Goal: Transaction & Acquisition: Purchase product/service

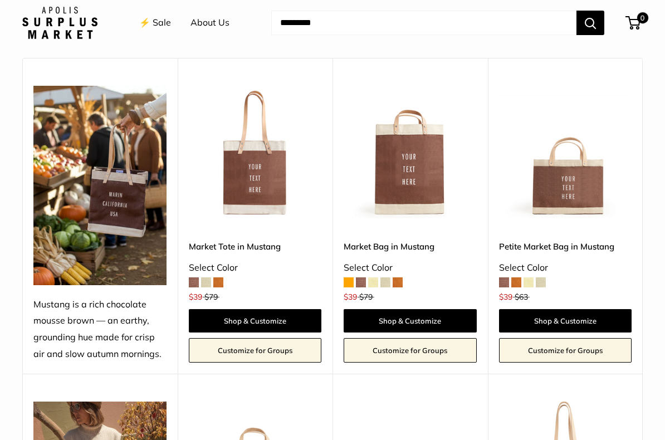
scroll to position [383, 0]
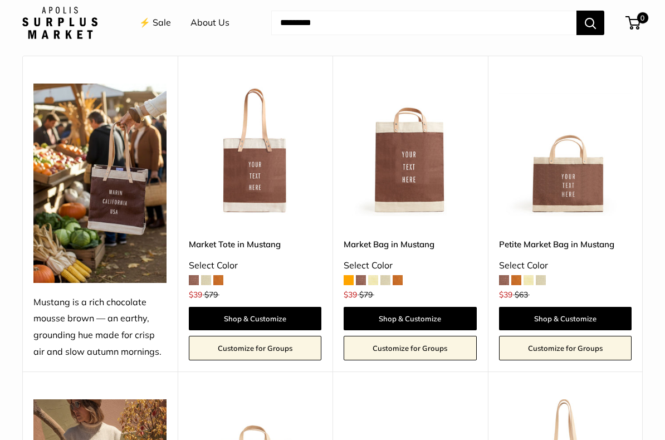
click at [222, 277] on span at bounding box center [218, 281] width 10 height 10
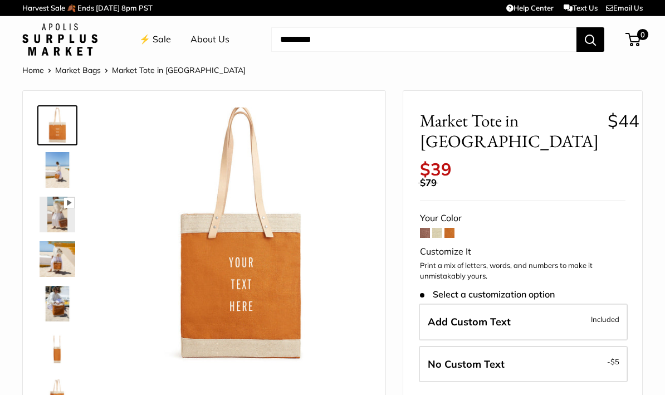
click at [423, 228] on span at bounding box center [425, 233] width 10 height 10
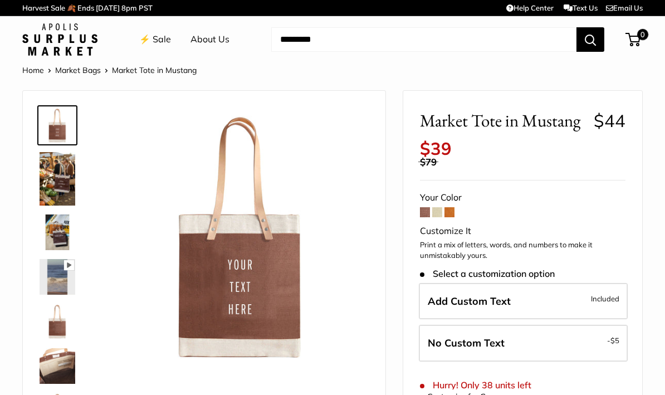
click at [439, 207] on span at bounding box center [437, 212] width 10 height 10
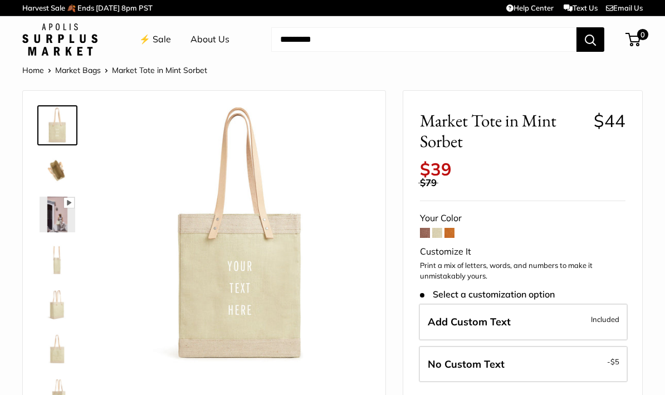
click at [428, 228] on span at bounding box center [425, 233] width 10 height 10
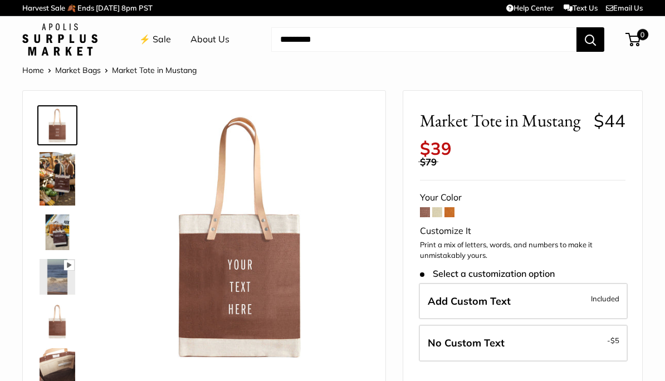
scroll to position [7, 0]
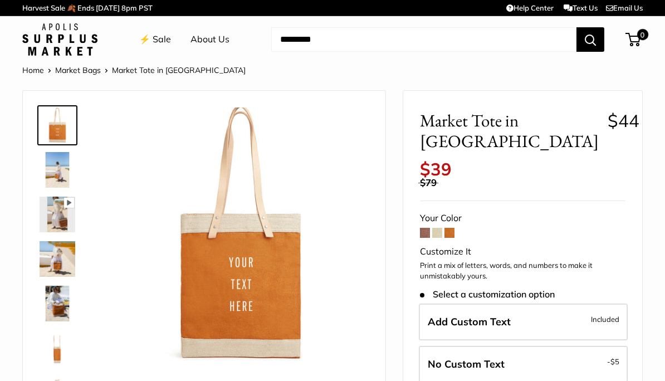
scroll to position [45, 0]
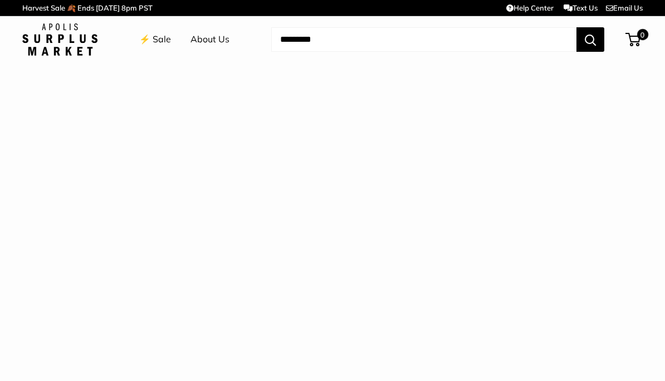
scroll to position [391, 0]
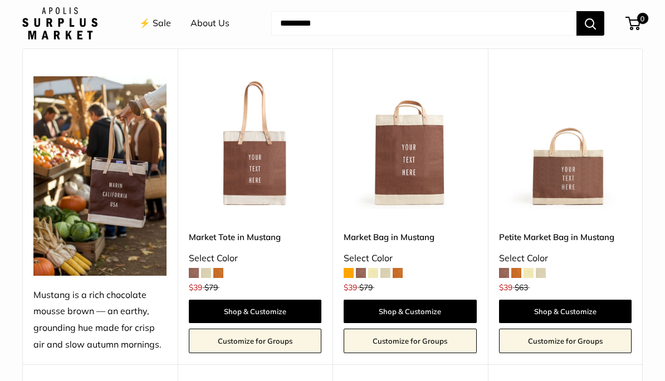
click at [517, 270] on span at bounding box center [516, 273] width 10 height 10
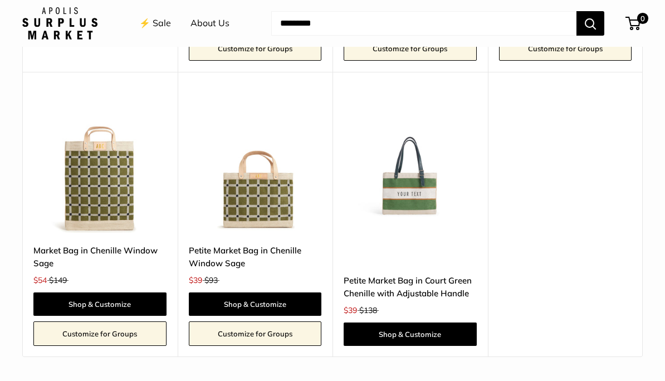
scroll to position [2195, 0]
click at [108, 174] on img at bounding box center [99, 166] width 133 height 133
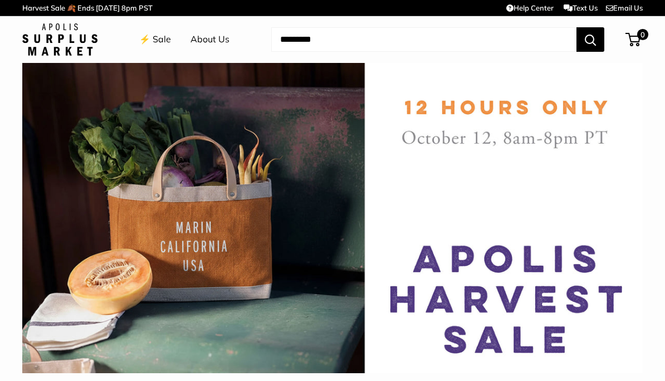
scroll to position [2196, 0]
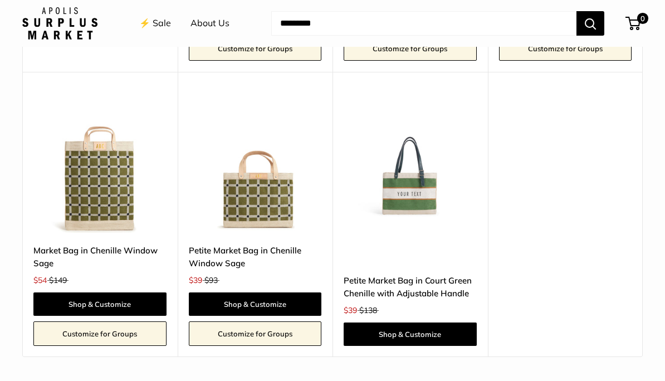
click at [271, 185] on img at bounding box center [255, 166] width 133 height 133
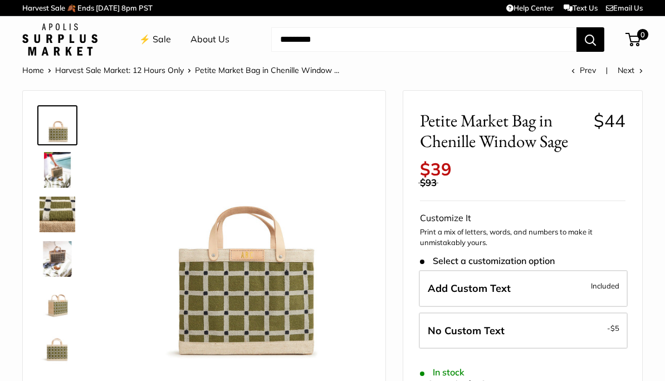
click at [60, 173] on img at bounding box center [58, 170] width 36 height 36
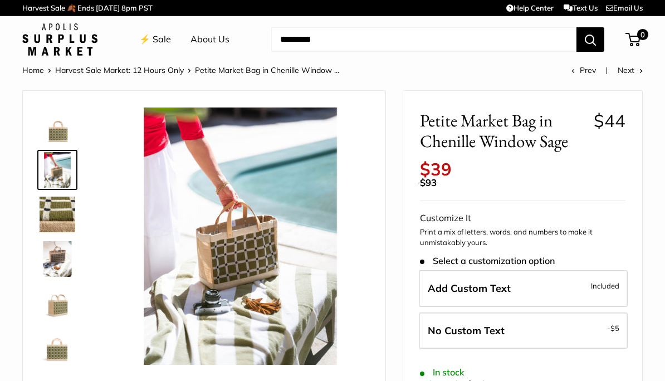
click at [56, 261] on img at bounding box center [58, 259] width 36 height 36
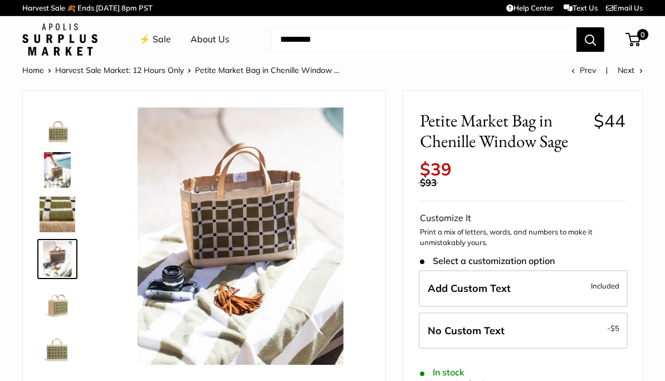
click at [53, 305] on img at bounding box center [58, 304] width 36 height 36
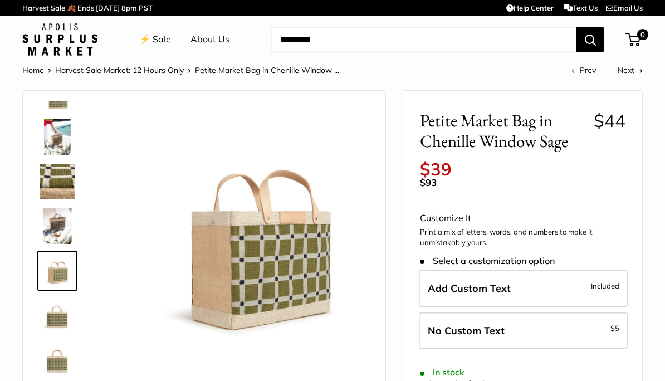
scroll to position [35, 0]
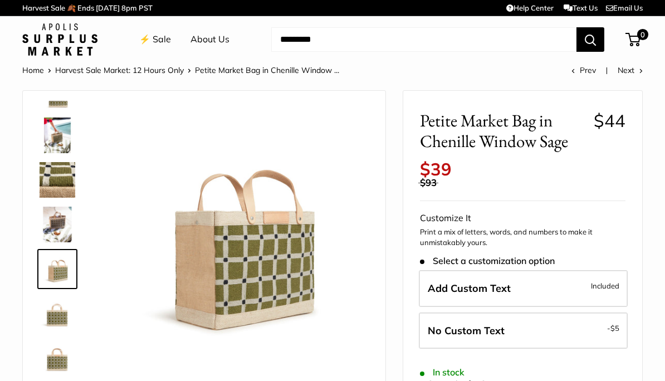
click at [56, 318] on img at bounding box center [58, 314] width 36 height 36
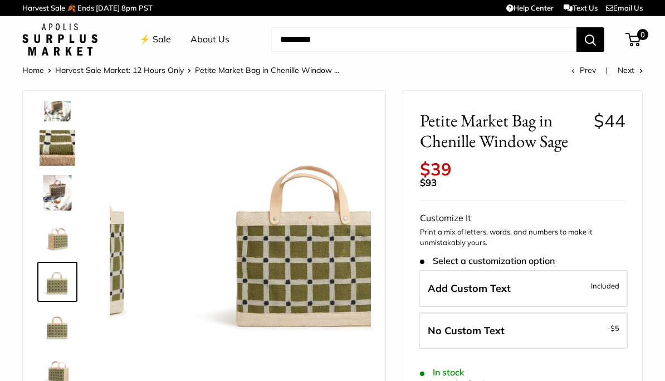
scroll to position [71, 0]
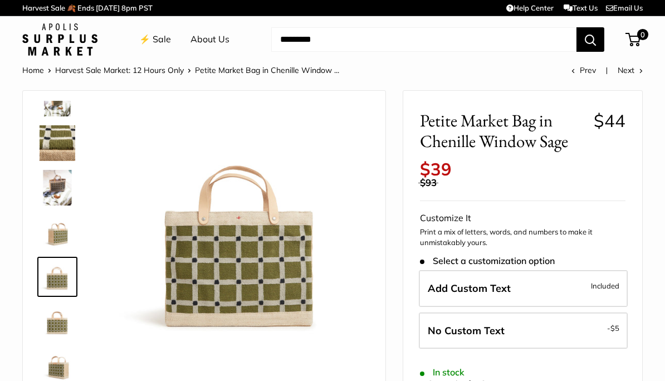
click at [53, 319] on img at bounding box center [58, 321] width 36 height 36
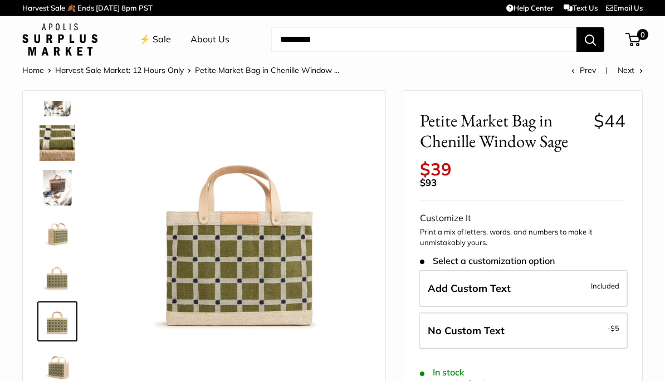
click at [60, 361] on img at bounding box center [58, 366] width 36 height 36
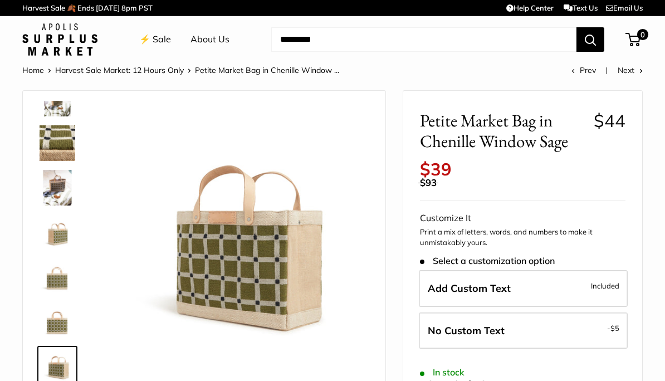
click at [58, 319] on img at bounding box center [58, 321] width 36 height 36
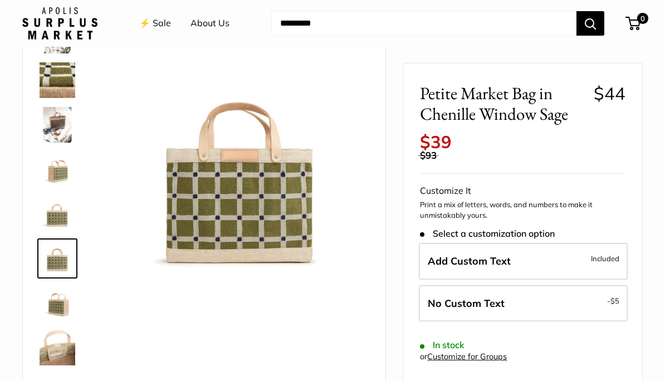
scroll to position [52, 0]
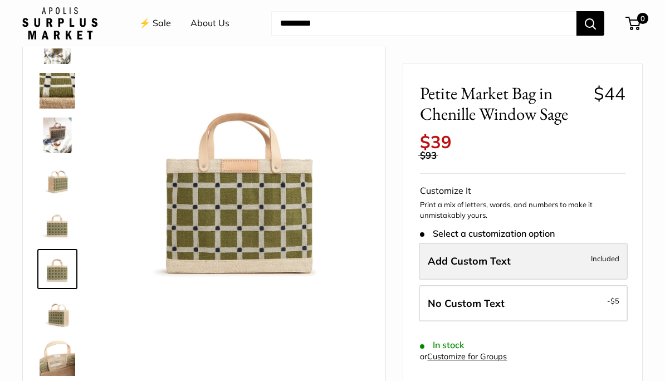
click at [611, 252] on span "Included" at bounding box center [605, 258] width 28 height 13
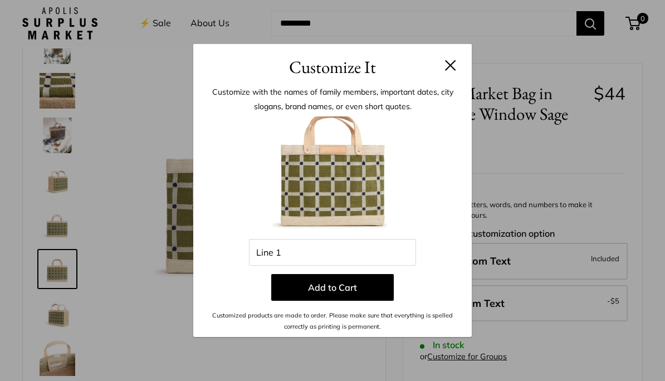
click at [652, 273] on div "Customize It Customize with the names of family members, important dates, city …" at bounding box center [332, 190] width 665 height 381
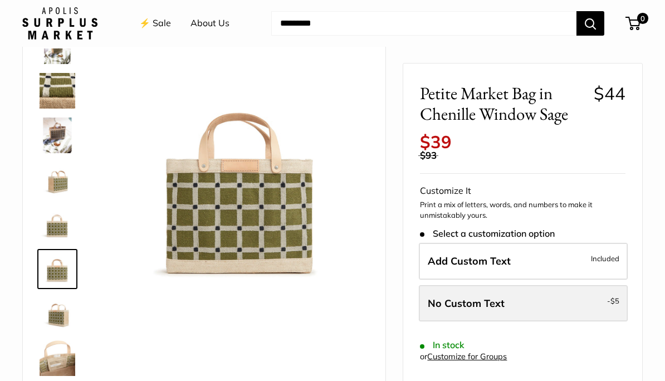
click at [581, 291] on label "No Custom Text - $5" at bounding box center [523, 303] width 209 height 37
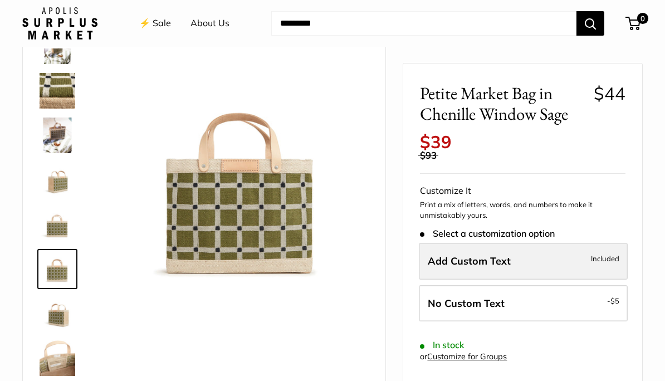
click at [596, 252] on span "Included" at bounding box center [605, 258] width 28 height 13
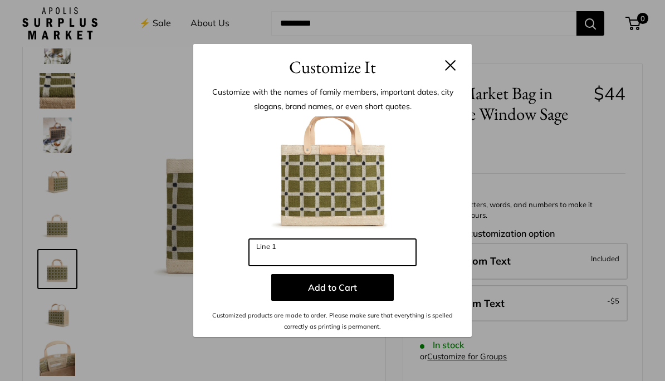
click at [356, 252] on input "Line 1" at bounding box center [332, 252] width 167 height 27
type input "*"
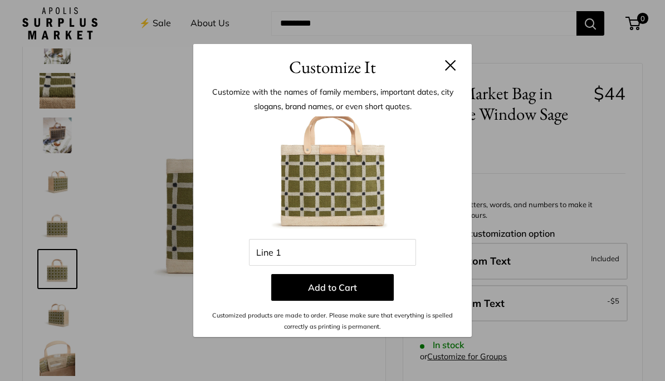
click at [458, 59] on header "Customize It" at bounding box center [332, 62] width 278 height 36
click at [454, 65] on button at bounding box center [450, 65] width 11 height 11
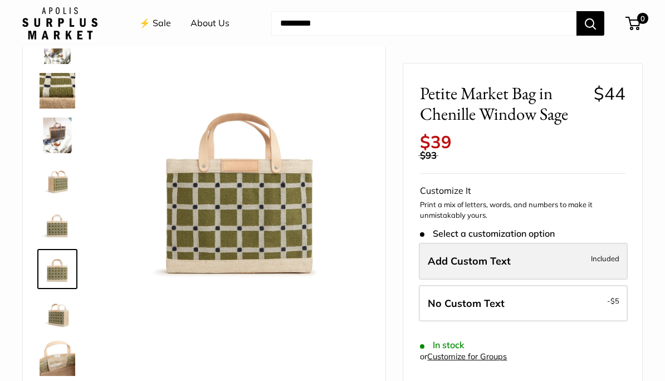
click at [569, 256] on label "Add Custom Text Included" at bounding box center [523, 261] width 209 height 37
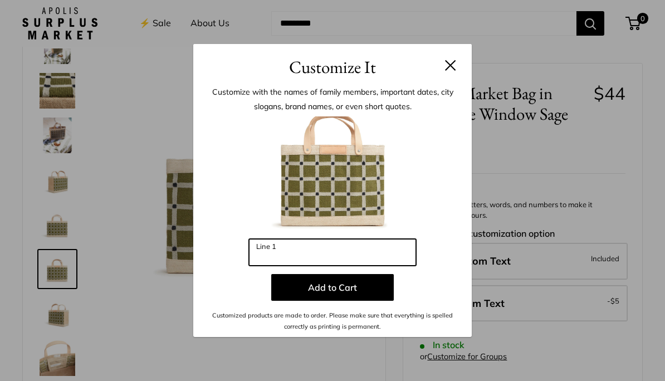
click at [367, 261] on input "Line 1" at bounding box center [332, 252] width 167 height 27
type input "*"
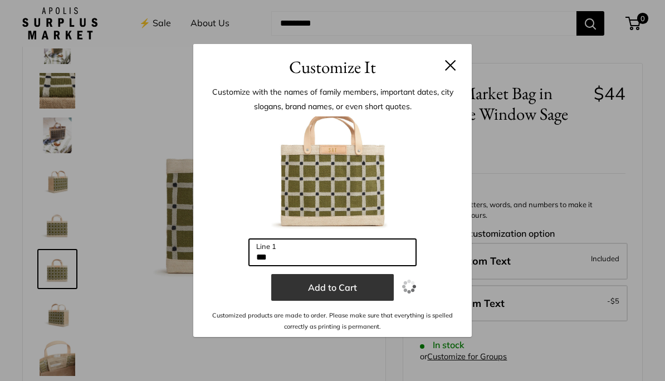
type input "***"
click at [371, 291] on button "Add to Cart" at bounding box center [332, 287] width 123 height 27
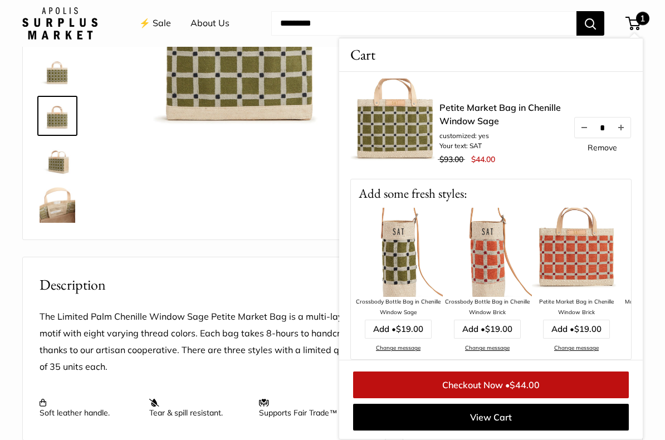
scroll to position [0, 0]
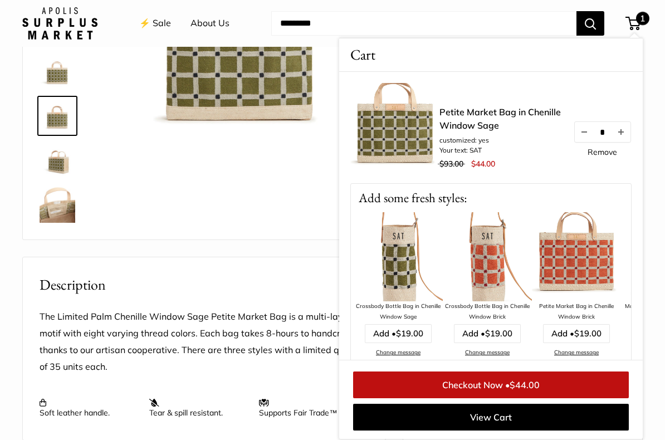
click at [452, 151] on li "Your text: SAT" at bounding box center [500, 150] width 123 height 10
